Goal: Information Seeking & Learning: Learn about a topic

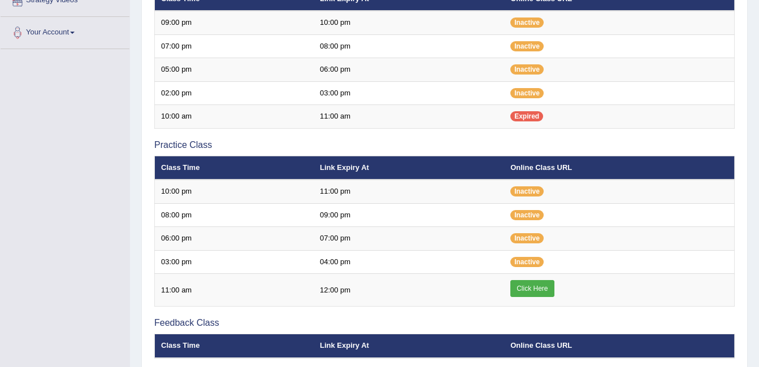
scroll to position [266, 0]
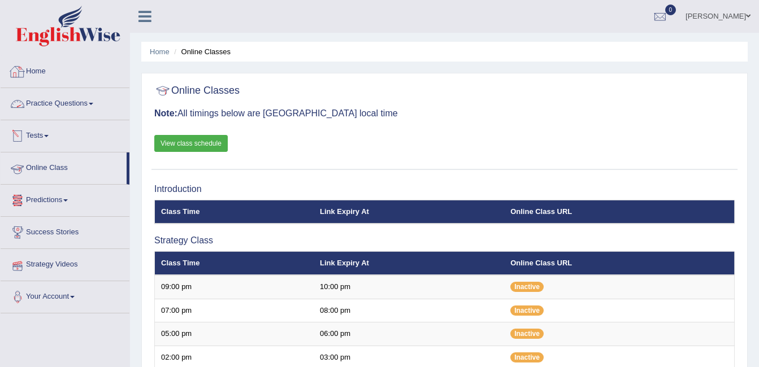
click at [87, 106] on link "Practice Questions" at bounding box center [65, 102] width 129 height 28
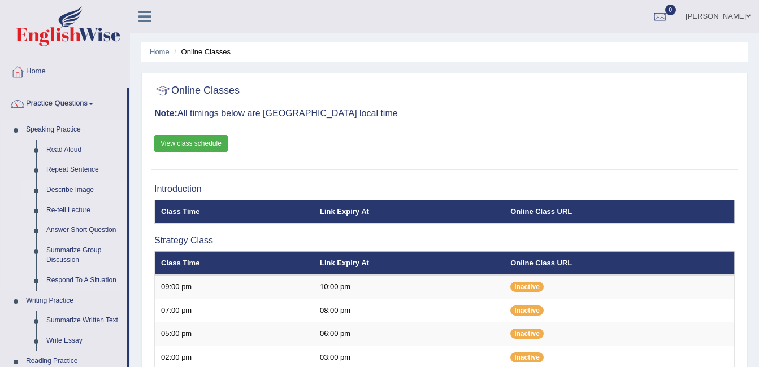
click at [78, 186] on link "Describe Image" at bounding box center [83, 190] width 85 height 20
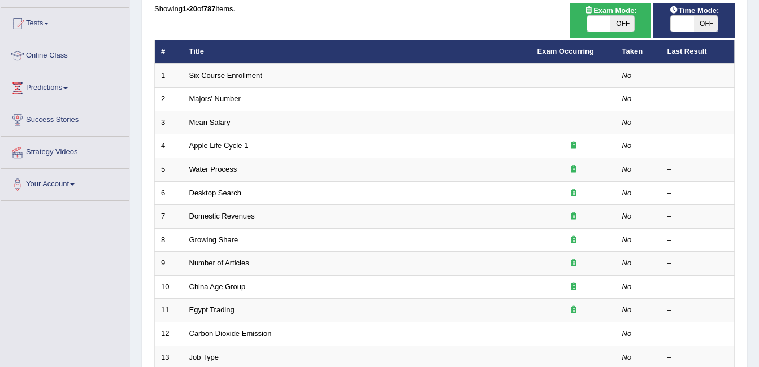
scroll to position [113, 0]
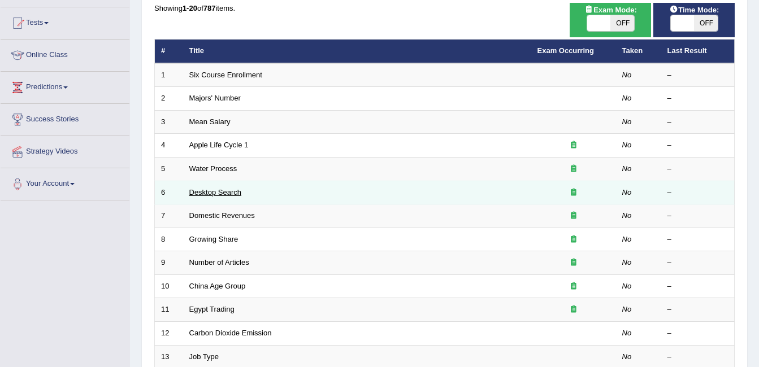
click at [219, 188] on link "Desktop Search" at bounding box center [215, 192] width 53 height 8
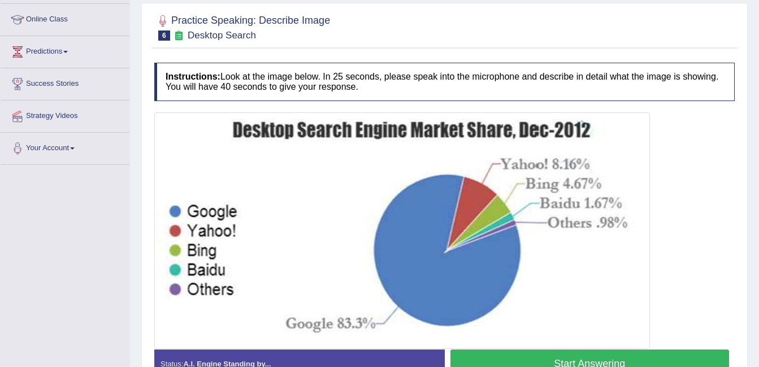
scroll to position [171, 0]
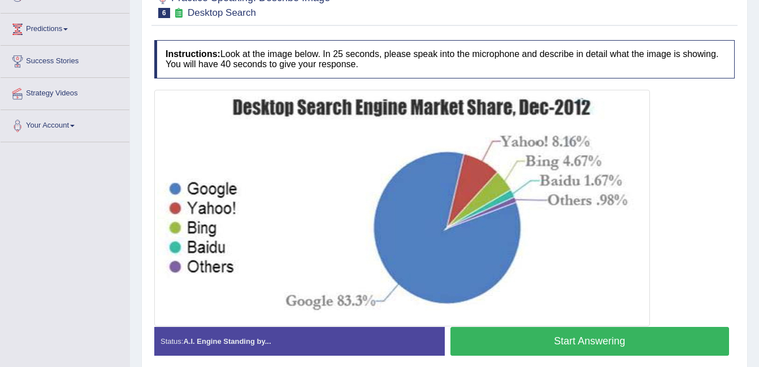
click at [224, 116] on img at bounding box center [402, 208] width 490 height 231
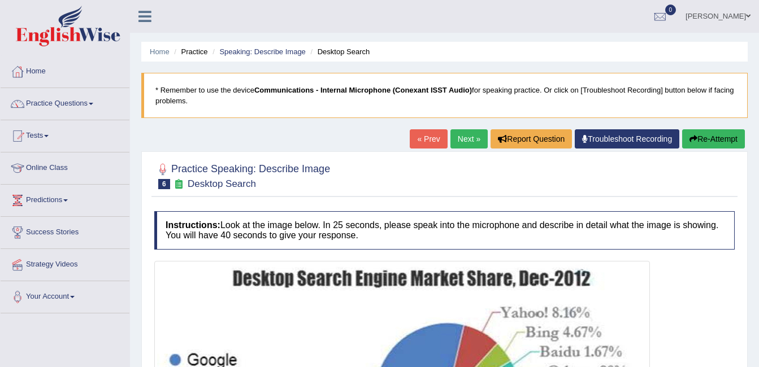
click at [463, 129] on div "Home Practice Speaking: Describe Image Desktop Search * Remember to use the dev…" at bounding box center [444, 282] width 629 height 565
click at [466, 136] on link "Next »" at bounding box center [468, 138] width 37 height 19
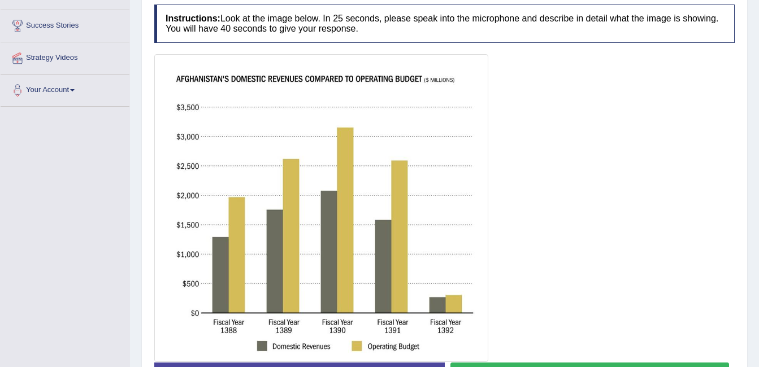
scroll to position [226, 0]
